Goal: Information Seeking & Learning: Understand process/instructions

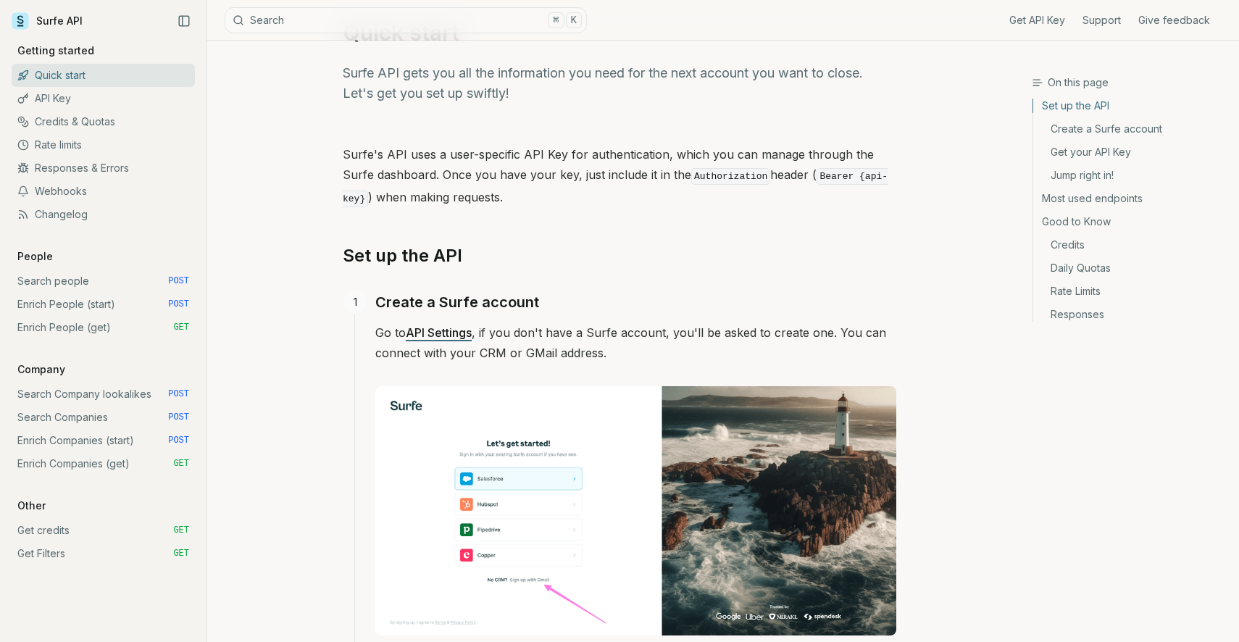
scroll to position [61, 0]
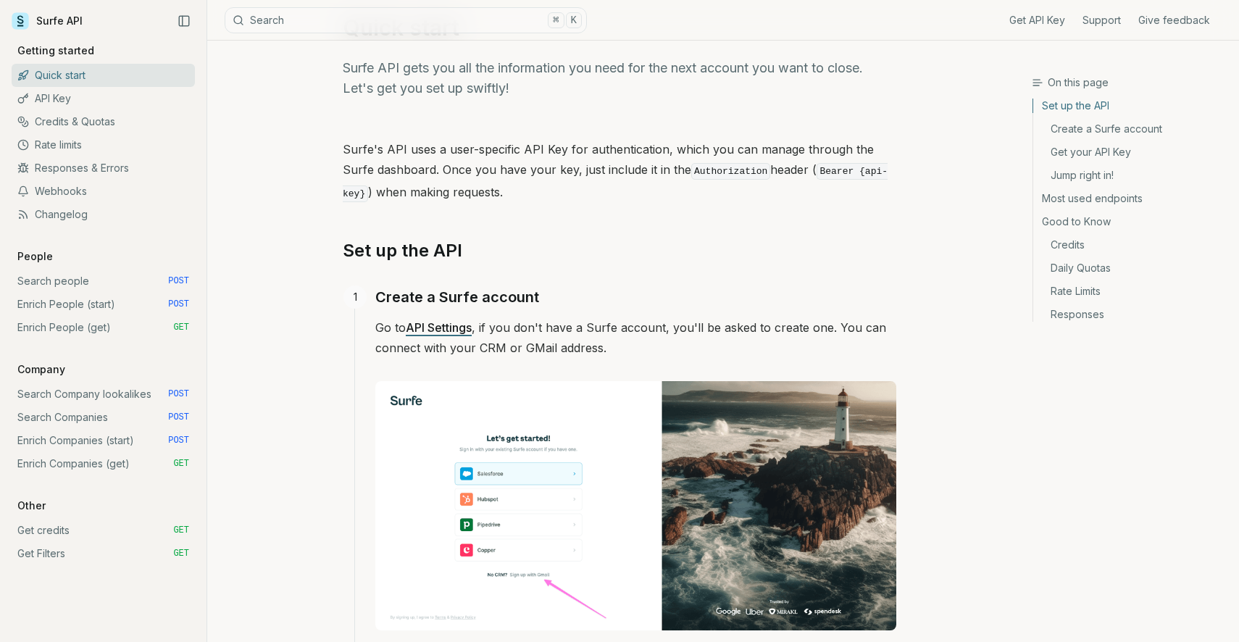
click at [90, 280] on link "Search people POST" at bounding box center [103, 281] width 183 height 23
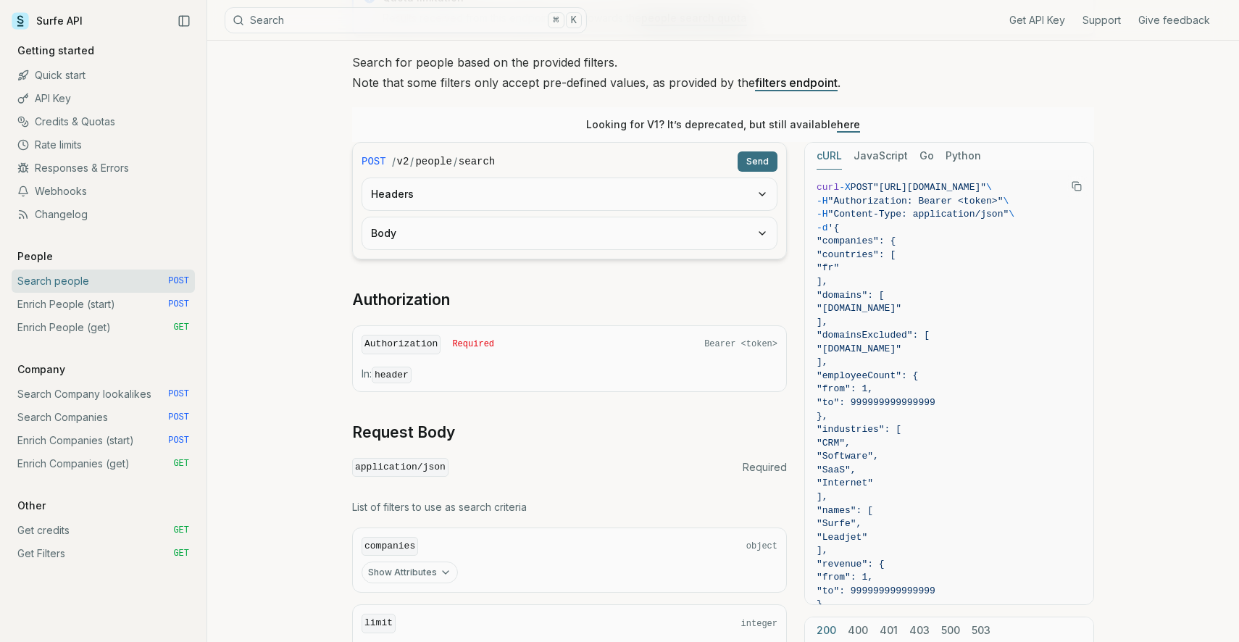
scroll to position [31, 0]
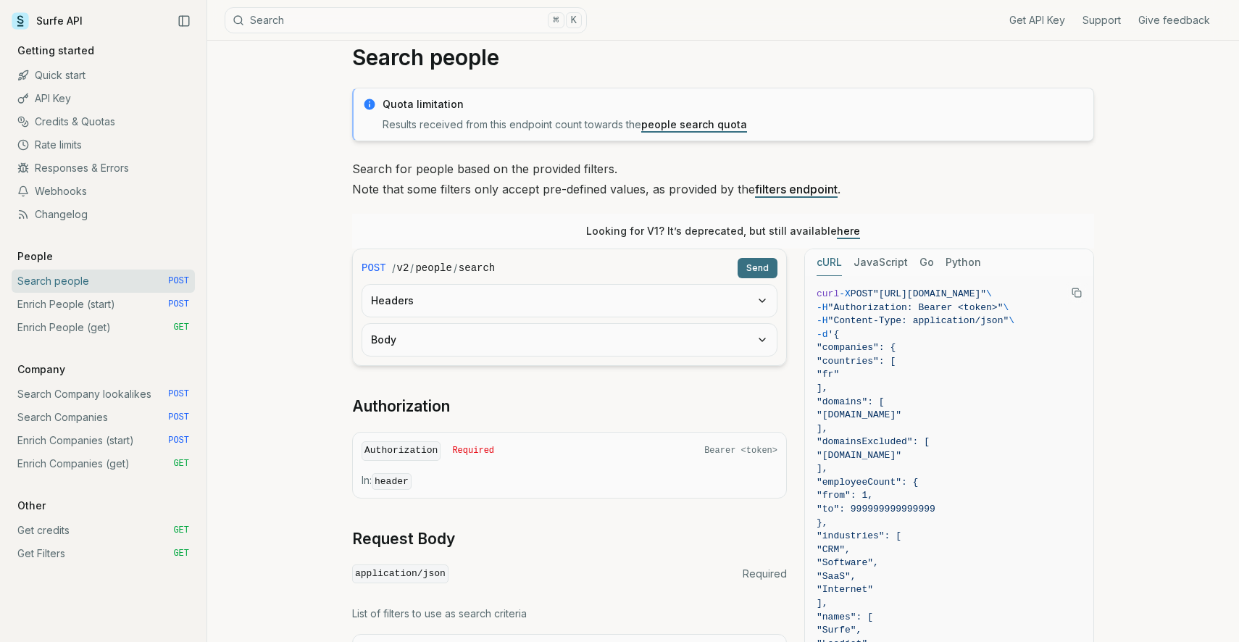
click at [753, 333] on button "Body" at bounding box center [569, 340] width 415 height 32
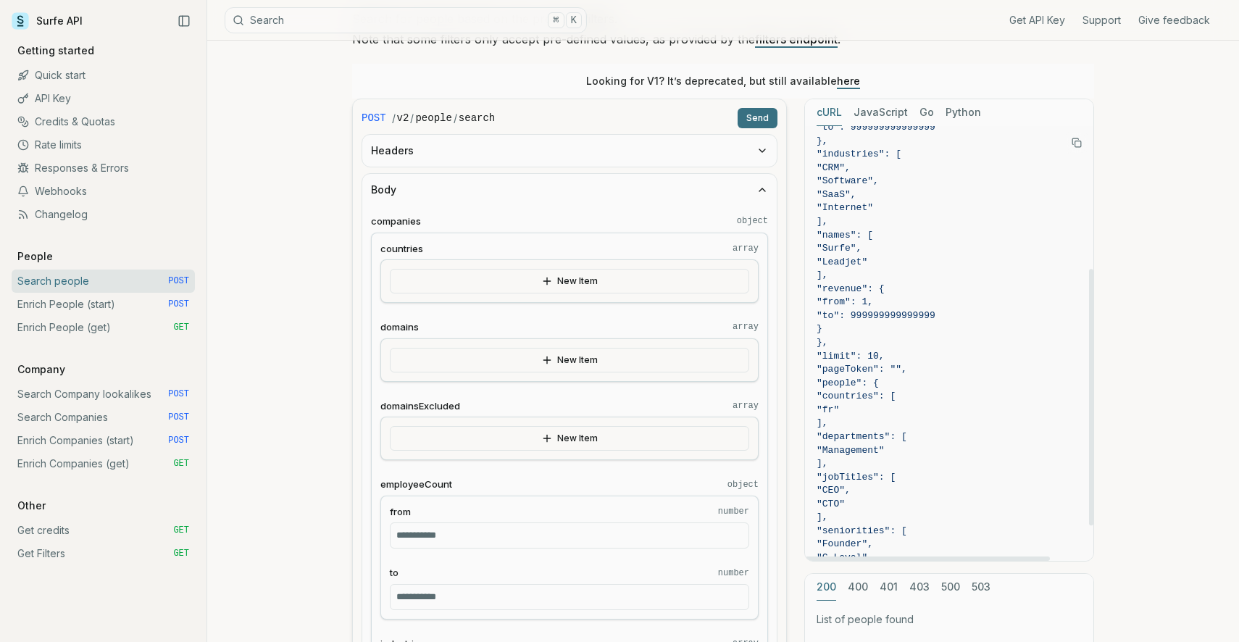
scroll to position [301, 0]
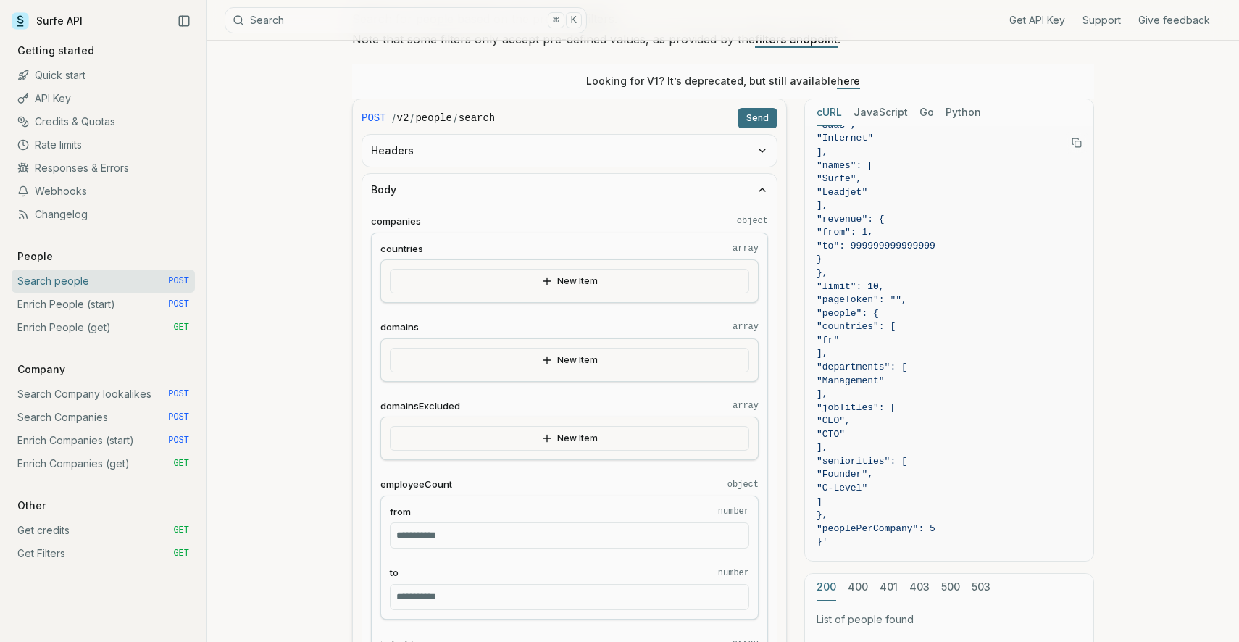
click at [108, 395] on link "Search Company lookalikes POST" at bounding box center [103, 394] width 183 height 23
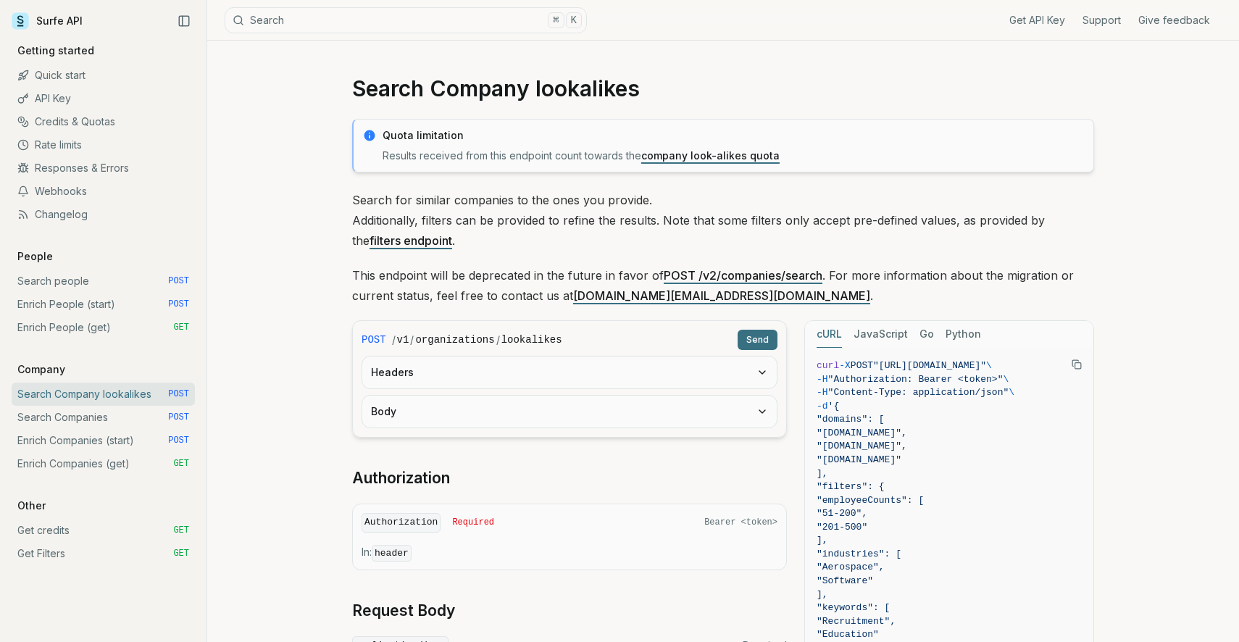
click at [107, 418] on link "Search Companies POST" at bounding box center [103, 417] width 183 height 23
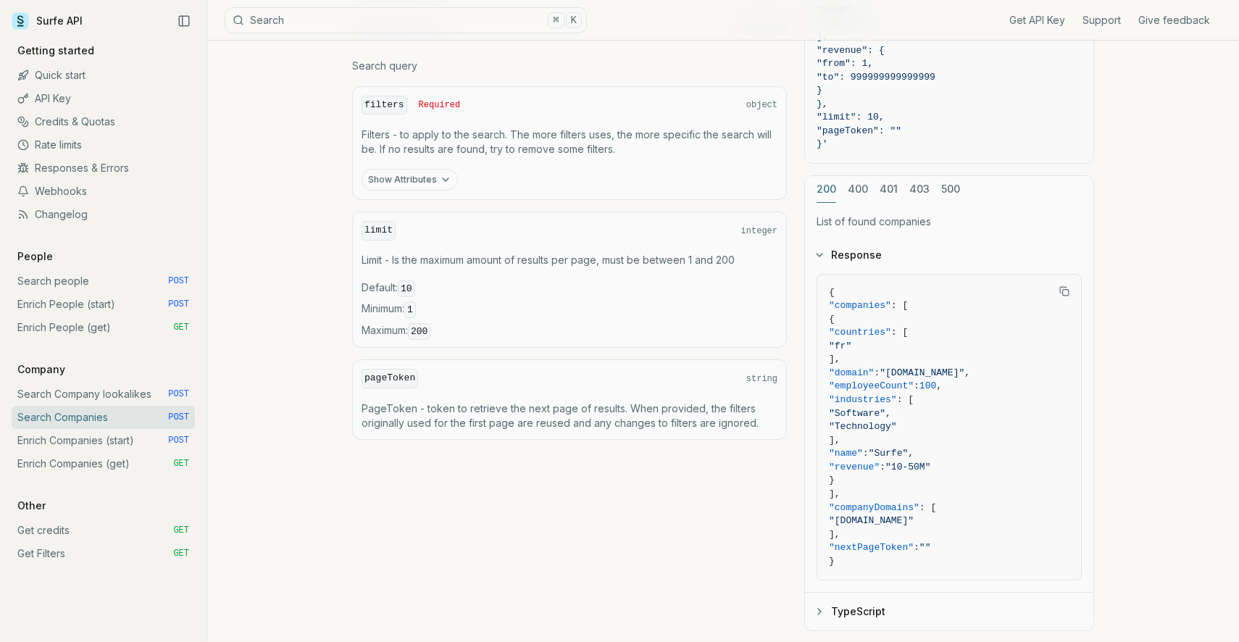
scroll to position [626, 0]
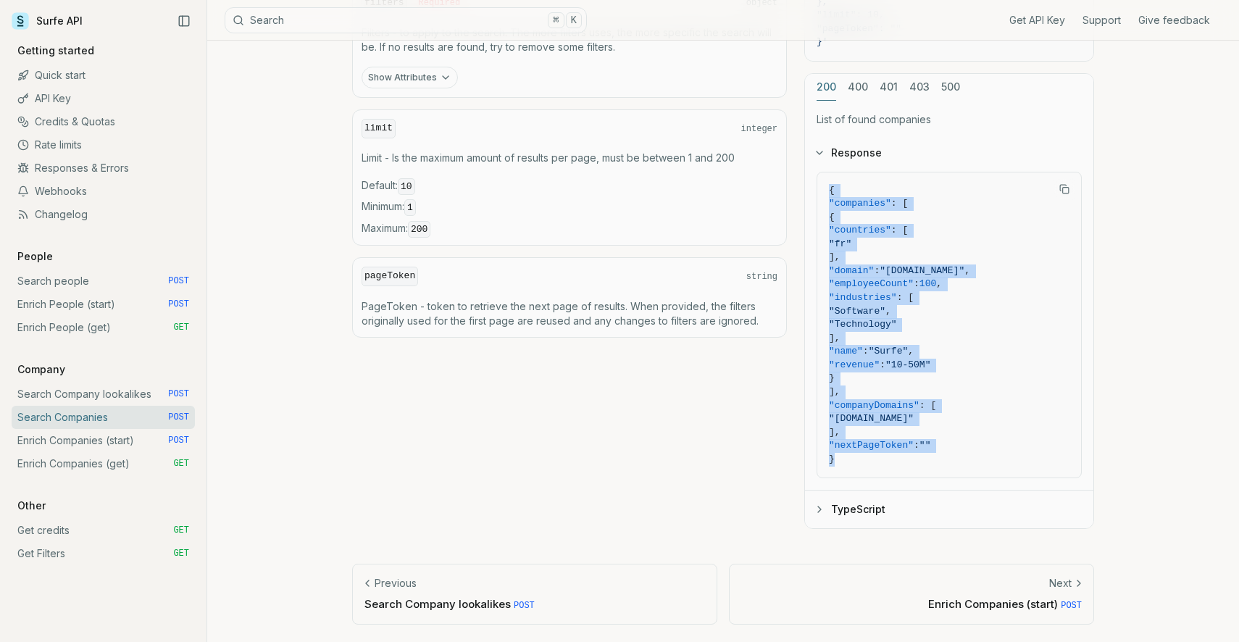
drag, startPoint x: 886, startPoint y: 464, endPoint x: 819, endPoint y: 191, distance: 280.5
click at [819, 191] on pre "{ "companies" : [ { "countries" : [ "fr" ], "domain" : "[DOMAIN_NAME]" , "emplo…" at bounding box center [949, 325] width 264 height 306
copy code "{ "companies" : [ { "countries" : [ "fr" ], "domain" : "[DOMAIN_NAME]" , "emplo…"
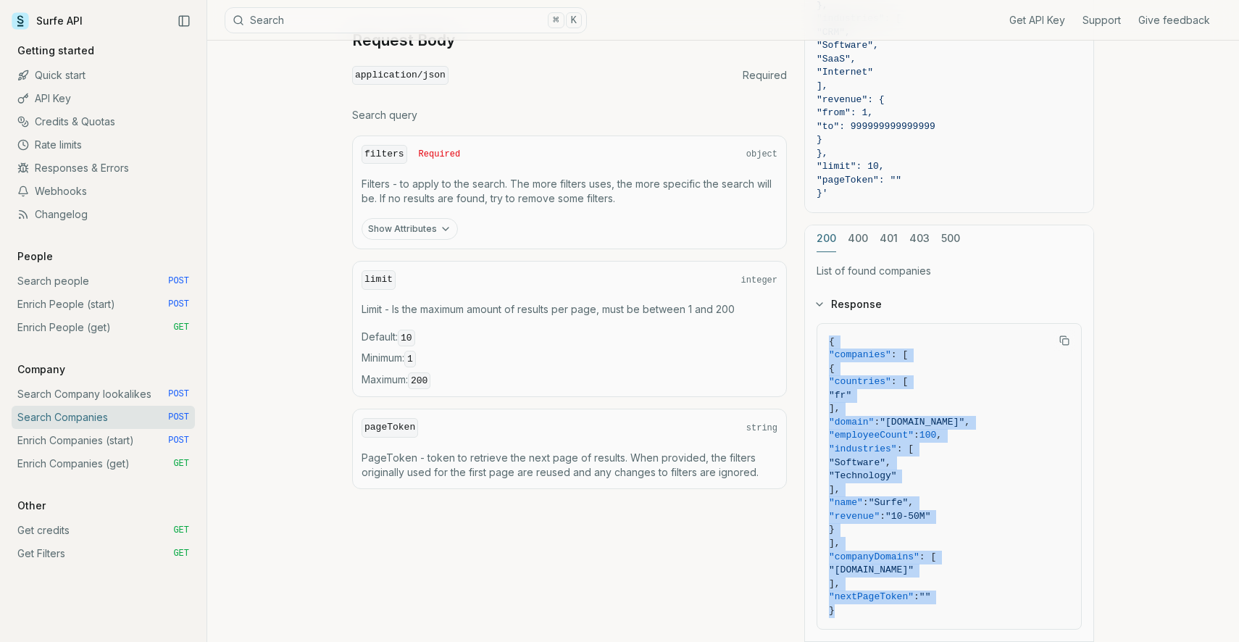
scroll to position [394, 0]
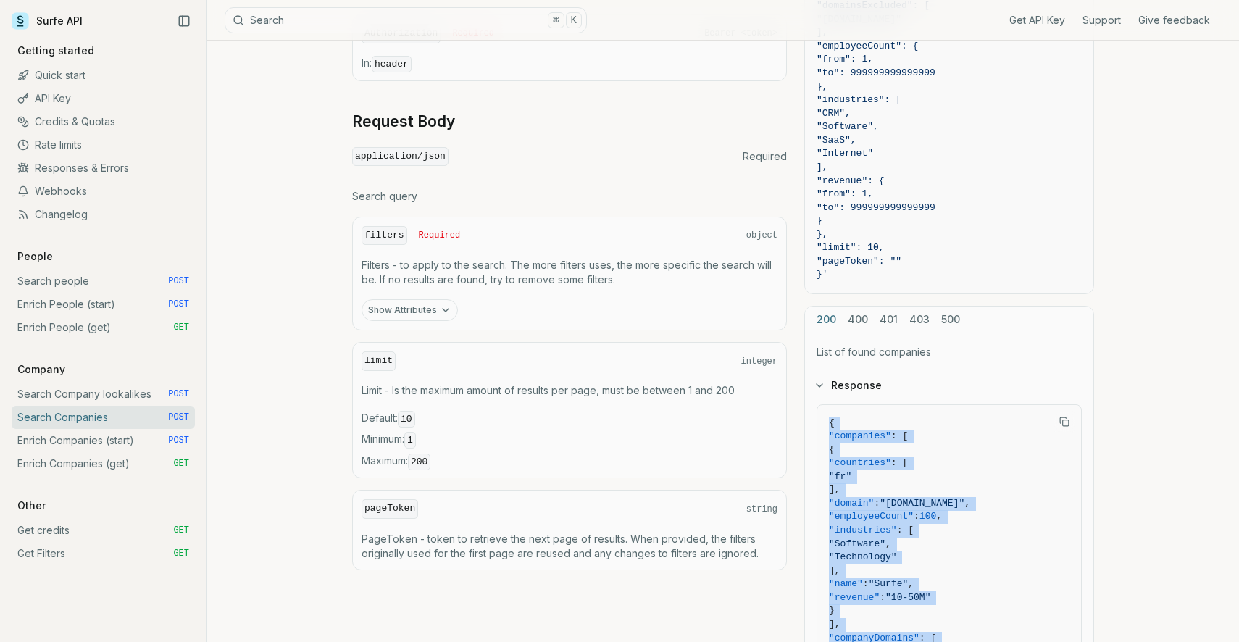
click at [128, 465] on link "Enrich Companies (get) GET" at bounding box center [103, 463] width 183 height 23
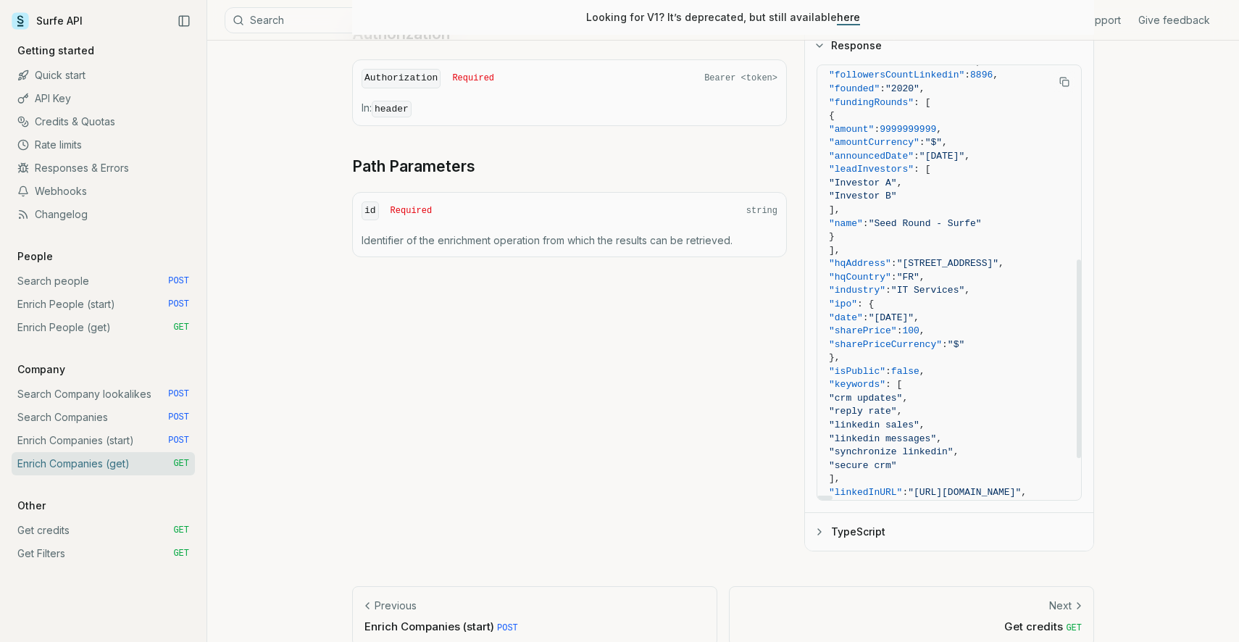
scroll to position [517, 0]
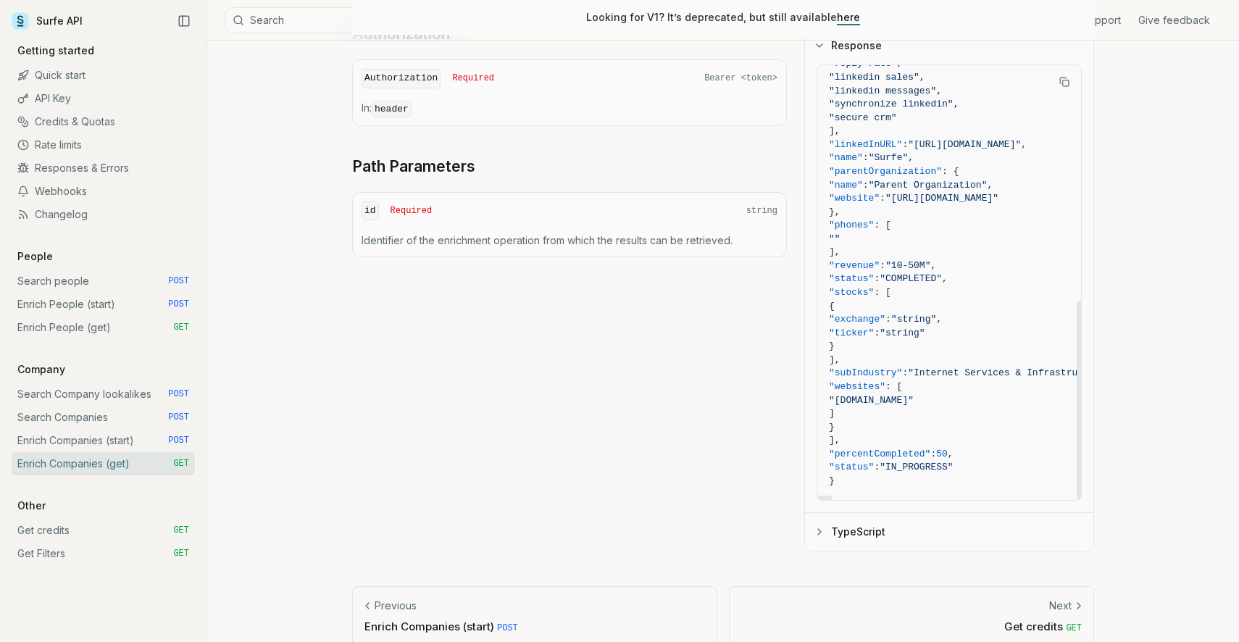
drag, startPoint x: 857, startPoint y: 458, endPoint x: 860, endPoint y: 86, distance: 371.8
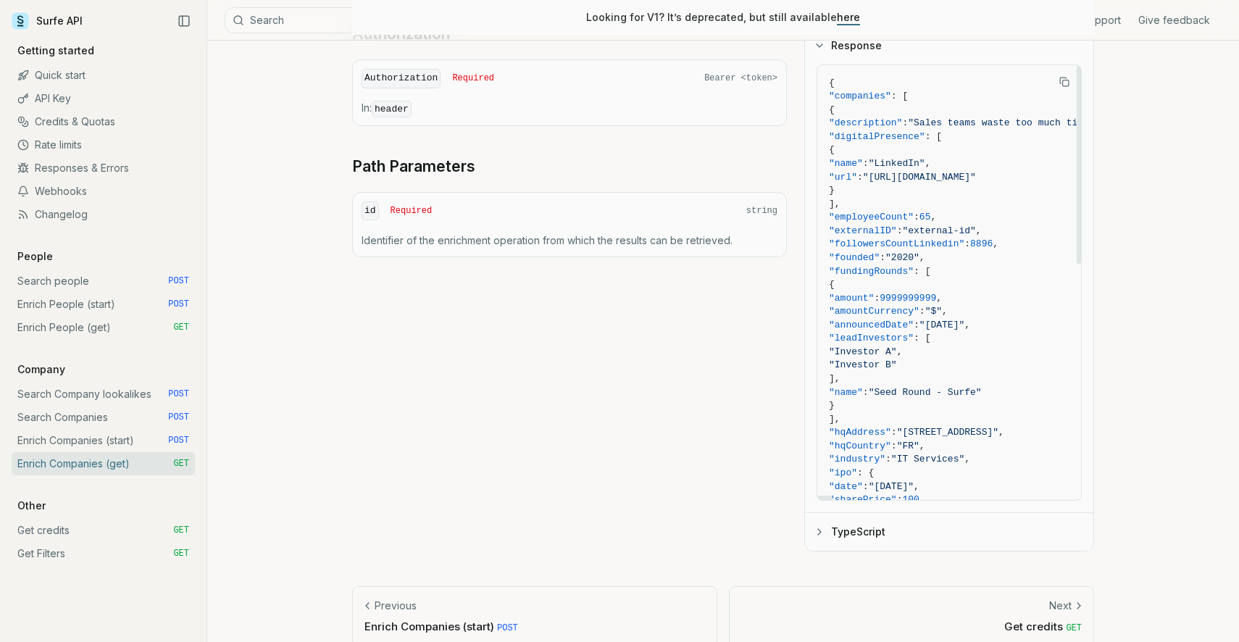
scroll to position [480, 0]
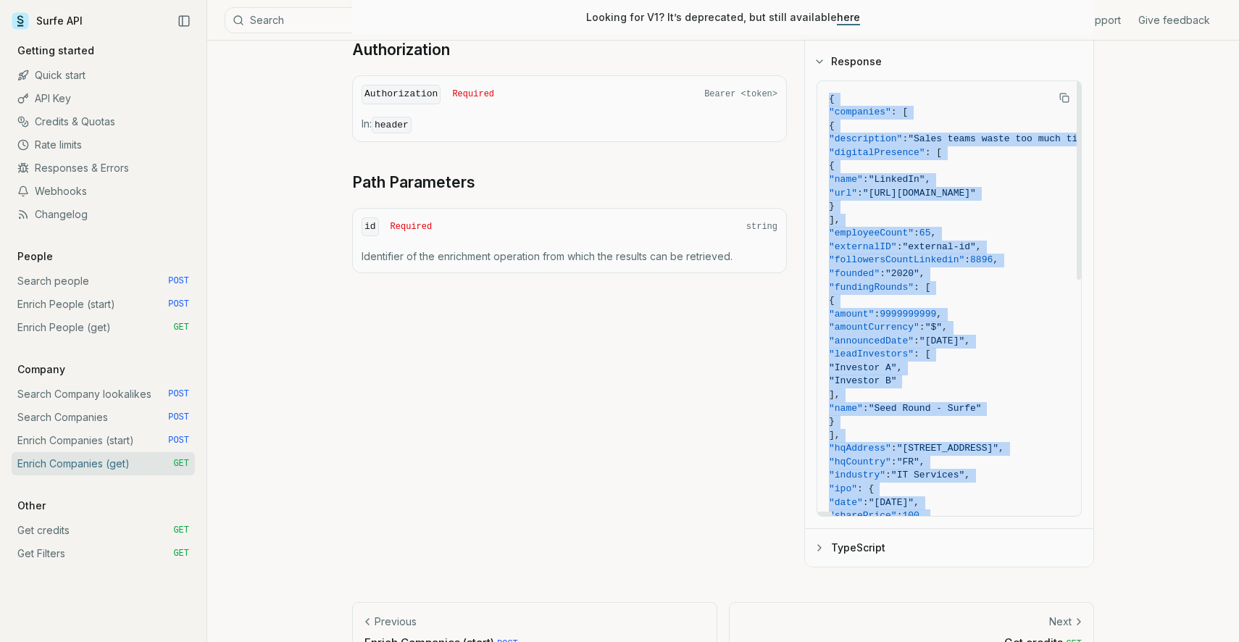
copy code "{ "companies" : [ { "description" : "Sales teams waste too much time on repetit…"
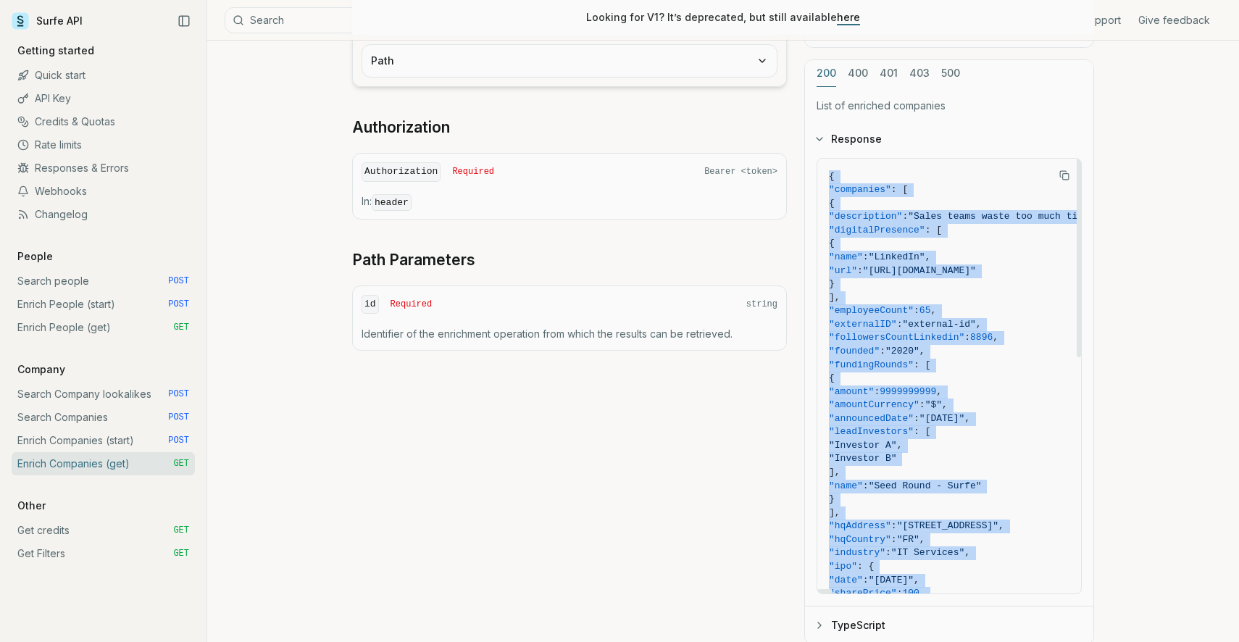
scroll to position [401, 0]
copy code "{ "companies" : [ { "description" : "Sales teams waste too much time on repetit…"
